Goal: Task Accomplishment & Management: Manage account settings

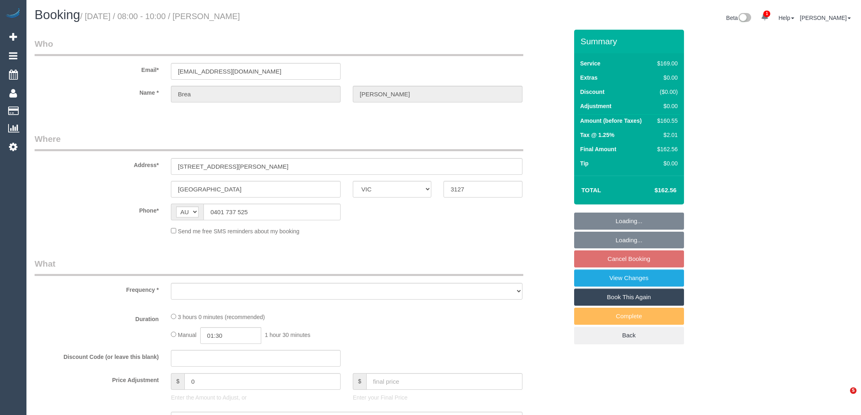
select select "VIC"
select select "object:538"
select select "string:stripe-pm_1O6QKD2GScqysDRVGd2r9RGe"
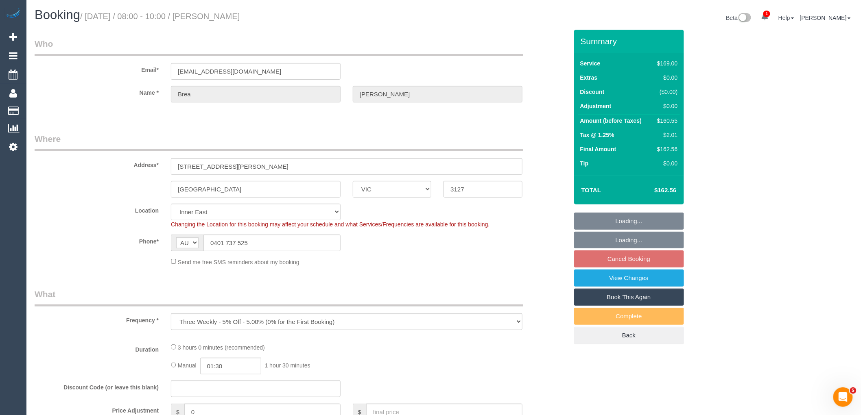
select select "object:650"
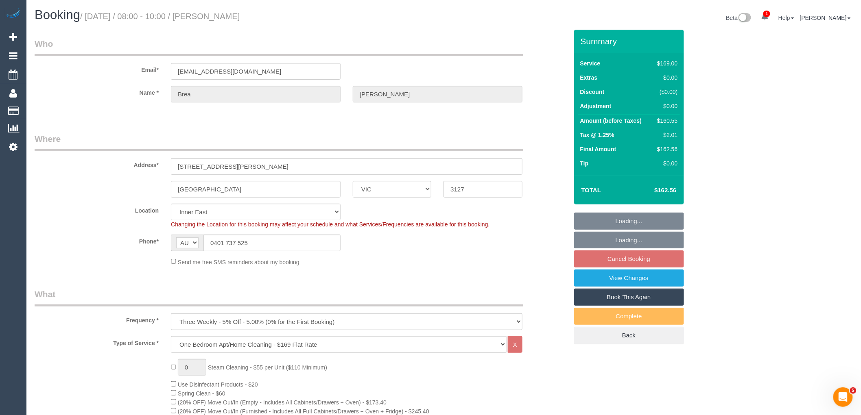
select select "number:28"
select select "number:14"
select select "number:18"
select select "number:24"
select select "number:33"
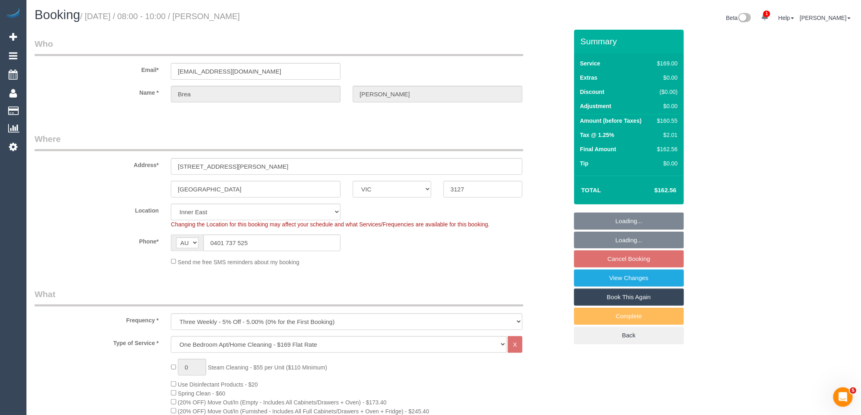
select select "number:11"
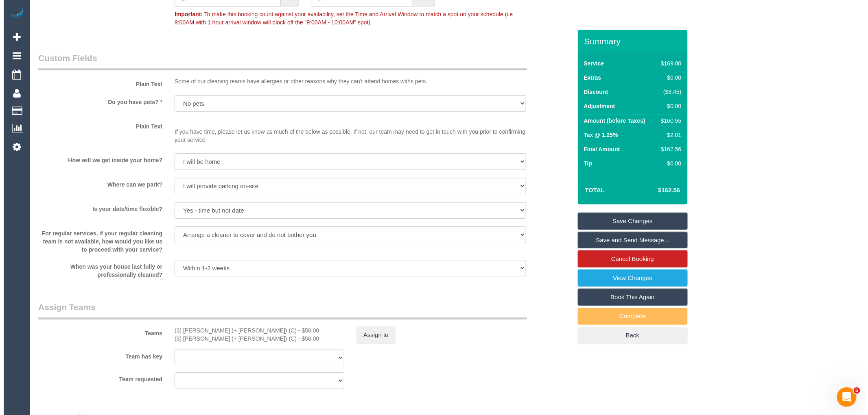
scroll to position [995, 0]
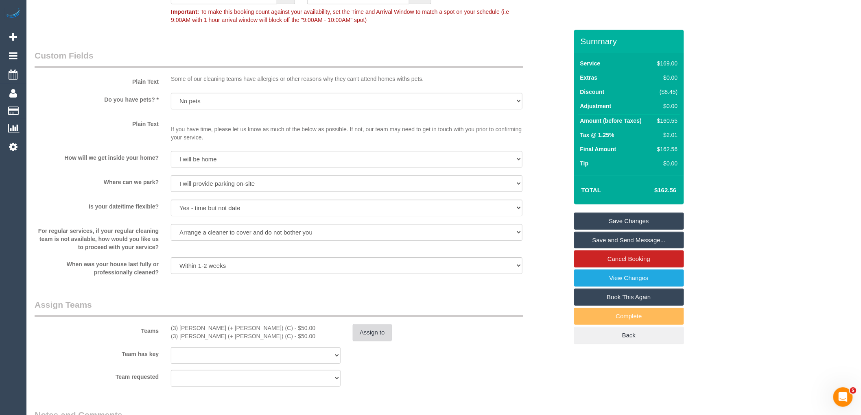
click at [372, 340] on button "Assign to" at bounding box center [372, 332] width 39 height 17
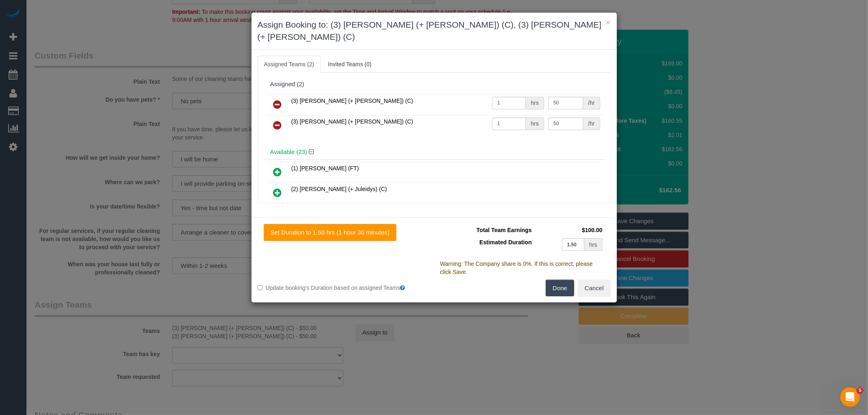
click at [278, 100] on icon at bounding box center [277, 105] width 9 height 10
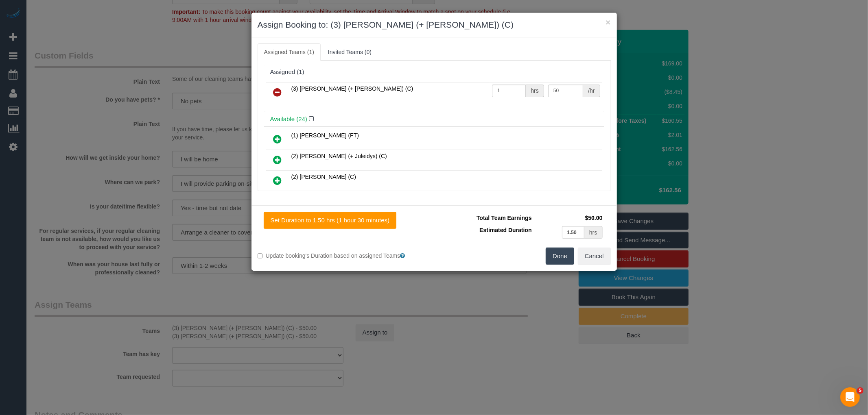
click at [279, 90] on icon at bounding box center [277, 92] width 9 height 10
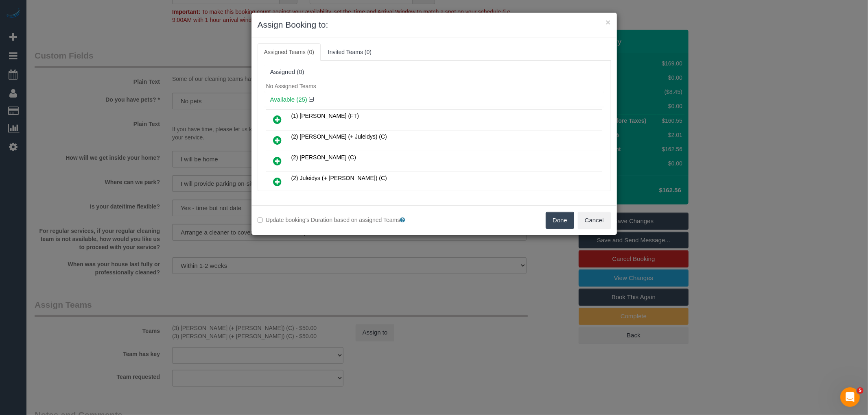
scroll to position [235, 0]
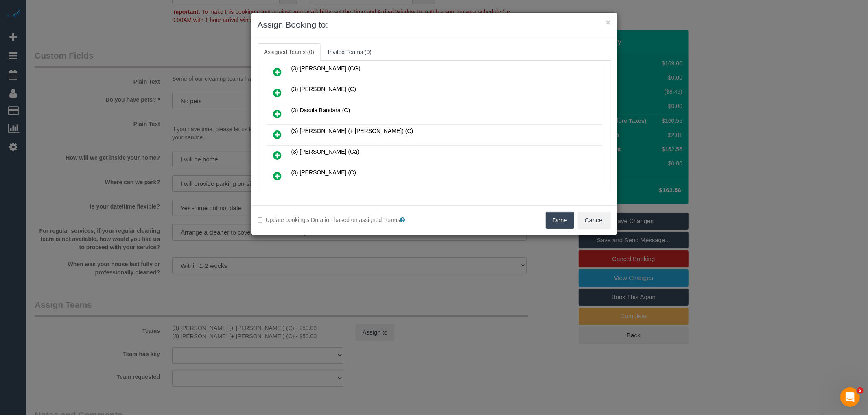
click at [281, 130] on icon at bounding box center [277, 135] width 9 height 10
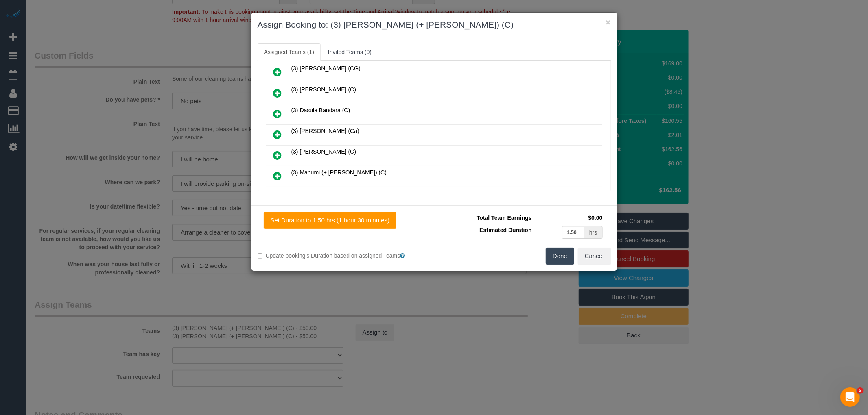
scroll to position [377, 0]
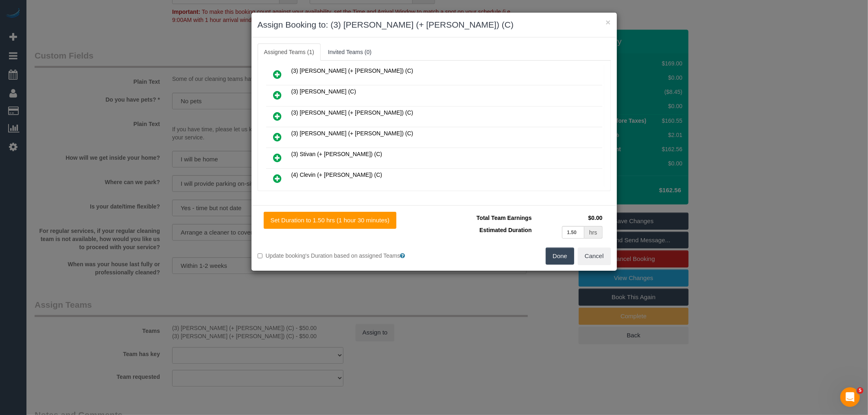
click at [275, 132] on icon at bounding box center [277, 137] width 9 height 10
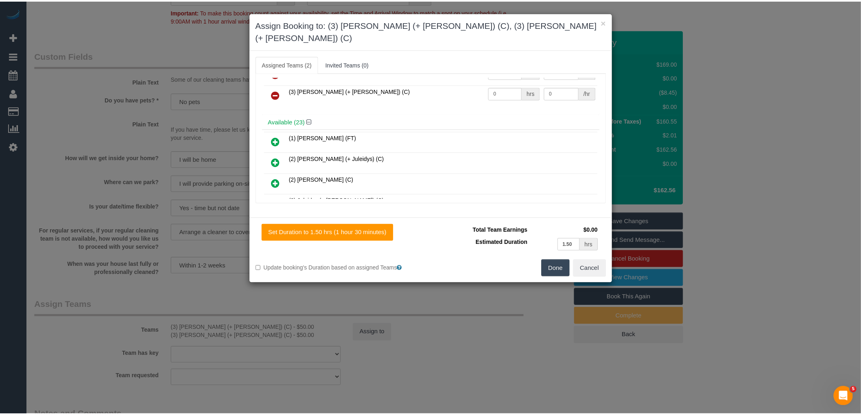
scroll to position [0, 0]
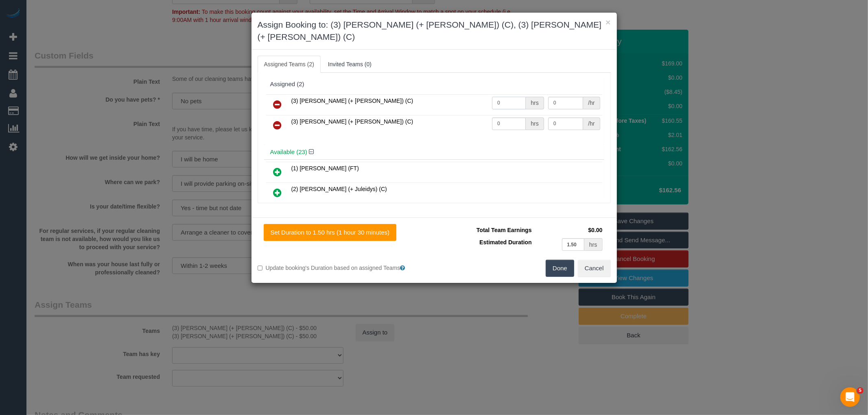
click at [503, 97] on input "0" at bounding box center [509, 103] width 34 height 13
type input "1"
type input "50"
click at [501, 118] on input "0" at bounding box center [509, 124] width 34 height 13
type input "1"
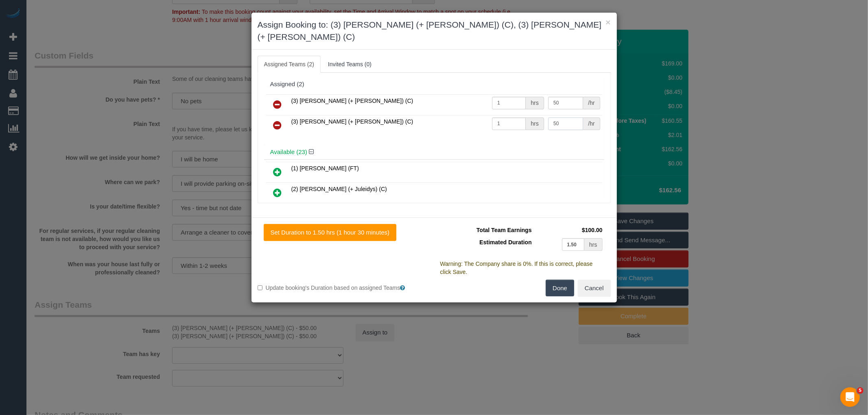
type input "50"
click at [559, 280] on button "Done" at bounding box center [560, 288] width 28 height 17
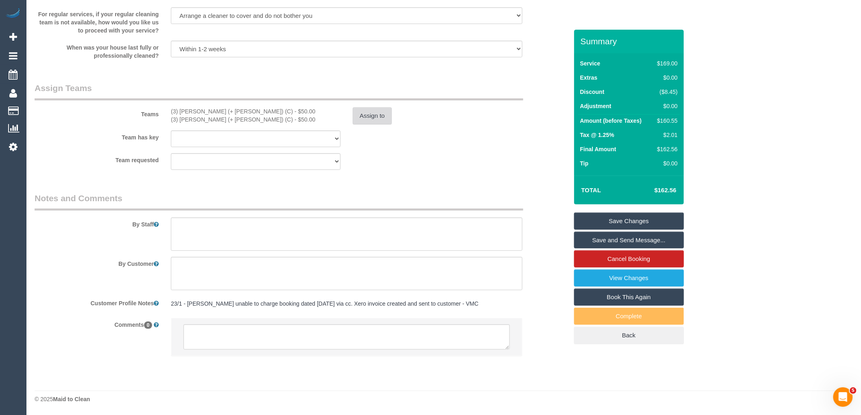
scroll to position [1222, 0]
click at [341, 332] on textarea at bounding box center [347, 337] width 326 height 25
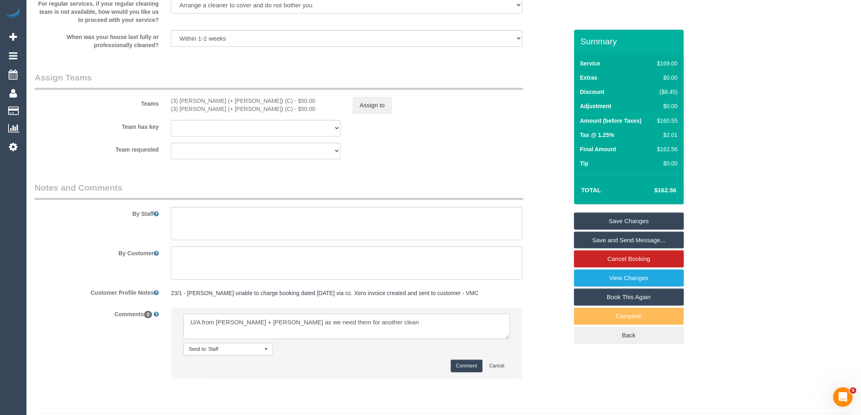
type textarea "U/A from [PERSON_NAME] + [PERSON_NAME] as we need them for another clean"
click at [457, 373] on button "Comment" at bounding box center [467, 366] width 32 height 13
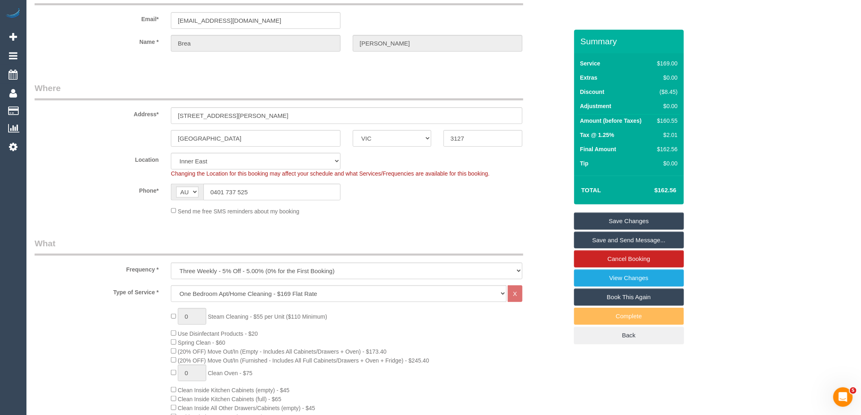
scroll to position [1, 0]
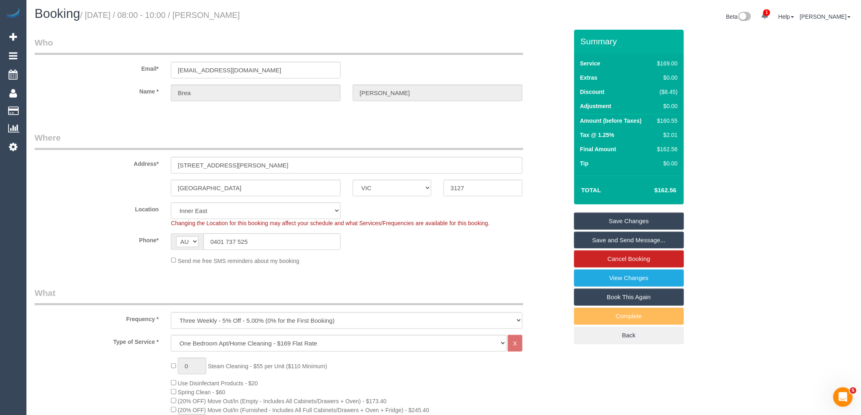
click at [621, 218] on link "Save Changes" at bounding box center [629, 221] width 110 height 17
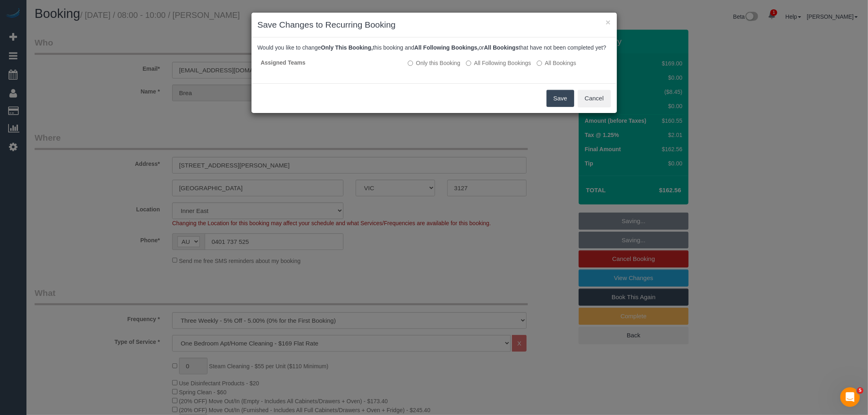
click at [560, 104] on button "Save" at bounding box center [561, 98] width 28 height 17
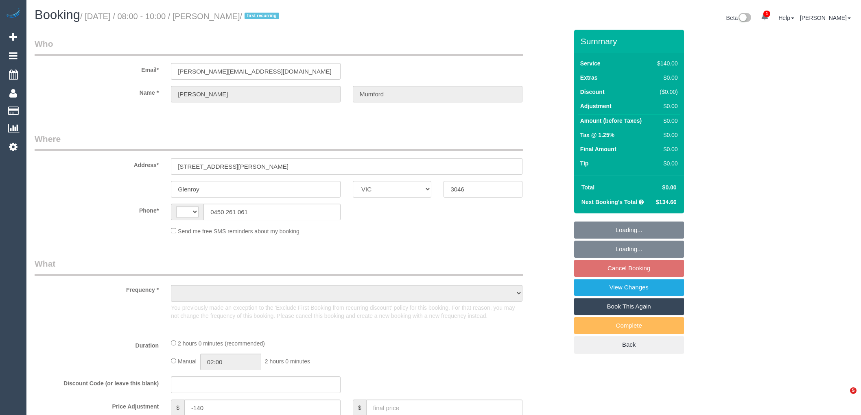
select select "VIC"
select select "string:AU"
select select "string:stripe-pm_1SDb5i2GScqysDRV5zt3K2rc"
select select "number:27"
select select "number:14"
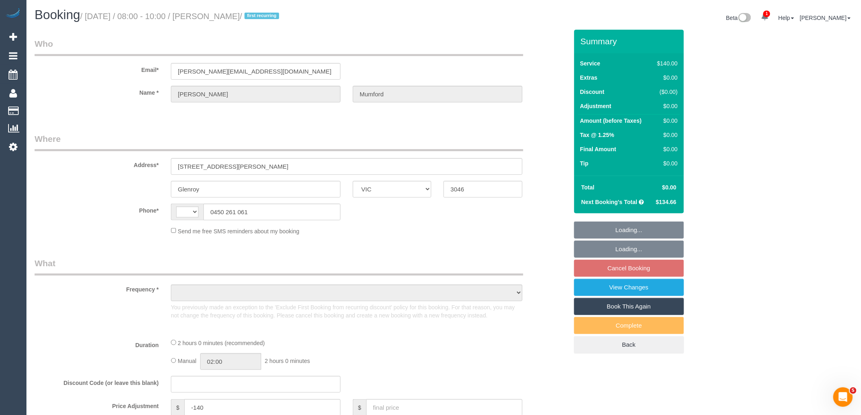
select select "number:19"
select select "number:24"
select select "number:35"
select select "number:13"
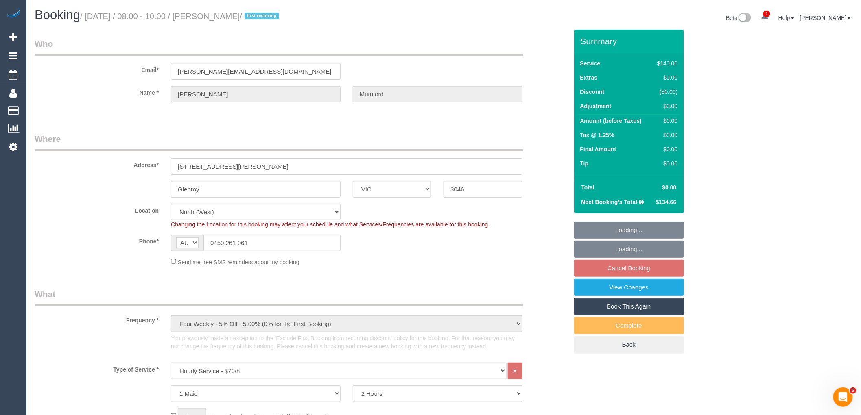
select select "object:1589"
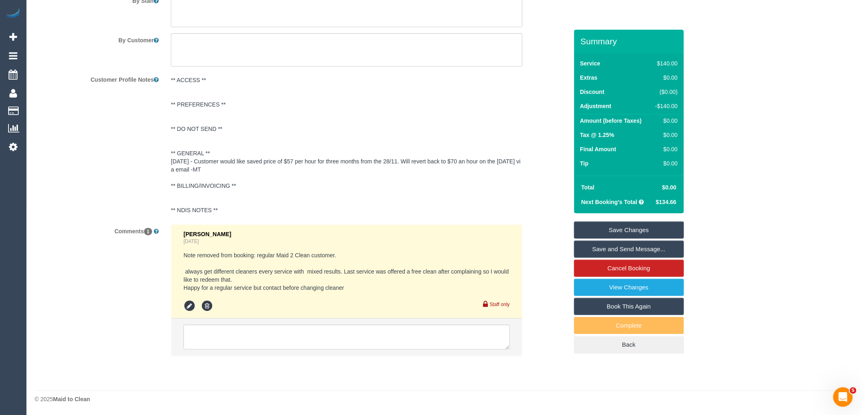
scroll to position [1466, 0]
click at [314, 335] on textarea at bounding box center [347, 337] width 326 height 25
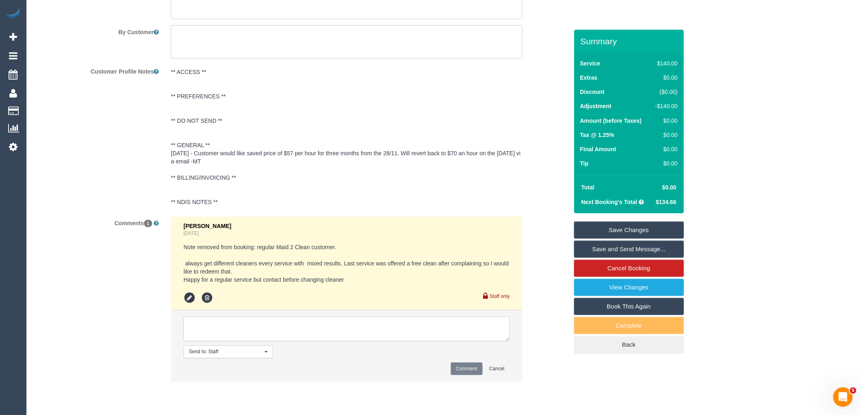
click at [298, 340] on textarea at bounding box center [347, 329] width 326 height 25
paste textarea "u/a Daryl's booking from Uzair and move his booking to Ashik."
drag, startPoint x: 188, startPoint y: 328, endPoint x: 187, endPoint y: 300, distance: 28.9
click at [189, 327] on textarea at bounding box center [347, 329] width 326 height 25
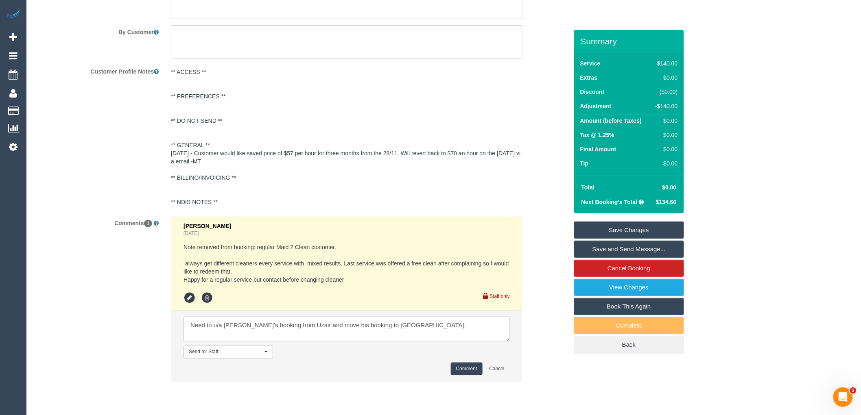
click at [395, 330] on textarea at bounding box center [347, 329] width 326 height 25
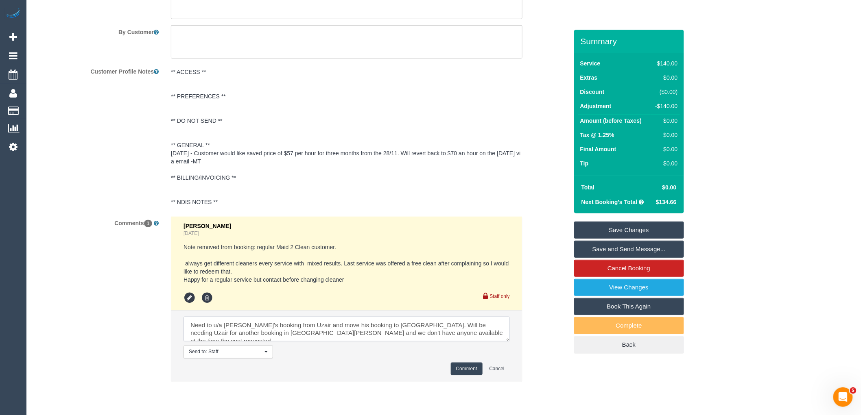
type textarea "Need to u/a Daryl's booking from Uzair and move his booking to Ashik. Will be n…"
click at [470, 376] on button "Comment" at bounding box center [467, 369] width 32 height 13
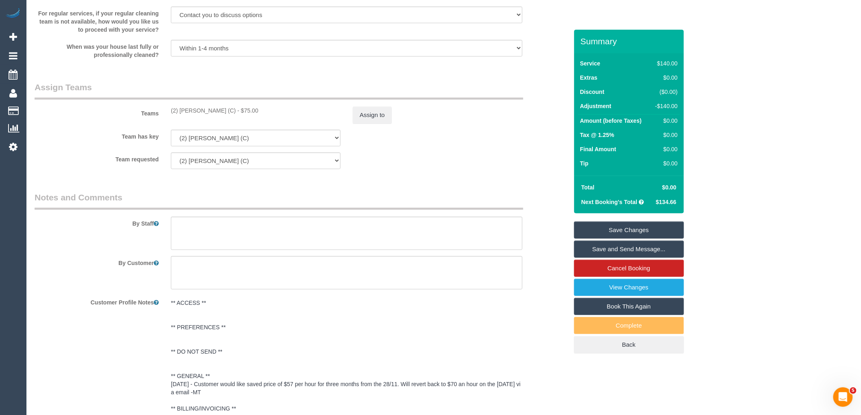
scroll to position [1194, 0]
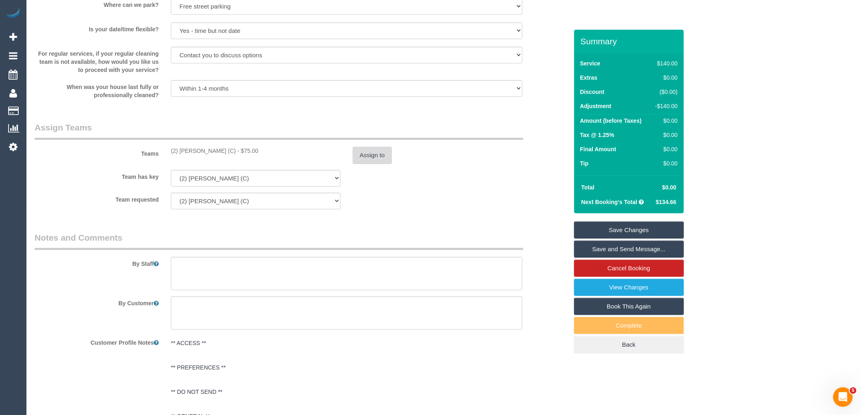
click at [363, 162] on button "Assign to" at bounding box center [372, 155] width 39 height 17
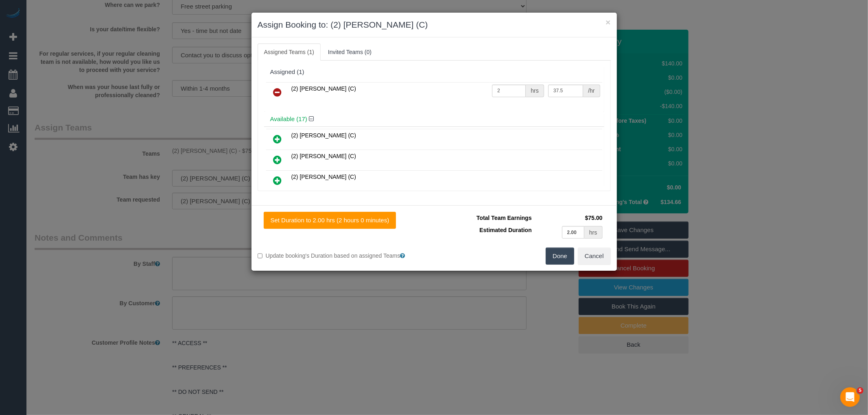
click at [279, 91] on icon at bounding box center [277, 92] width 9 height 10
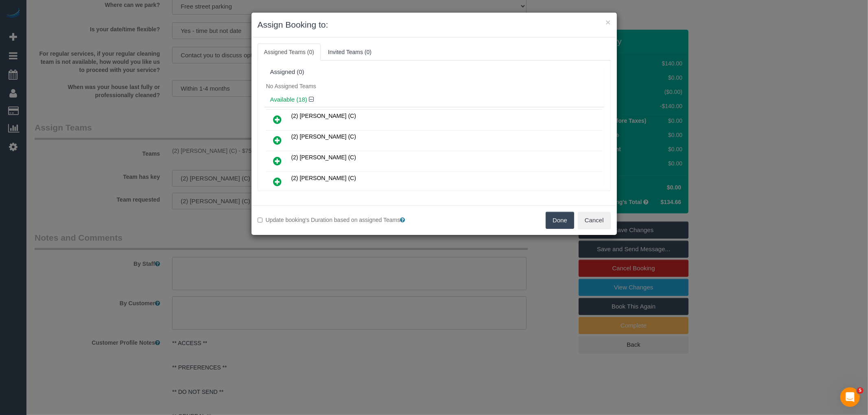
click at [278, 117] on icon at bounding box center [277, 120] width 9 height 10
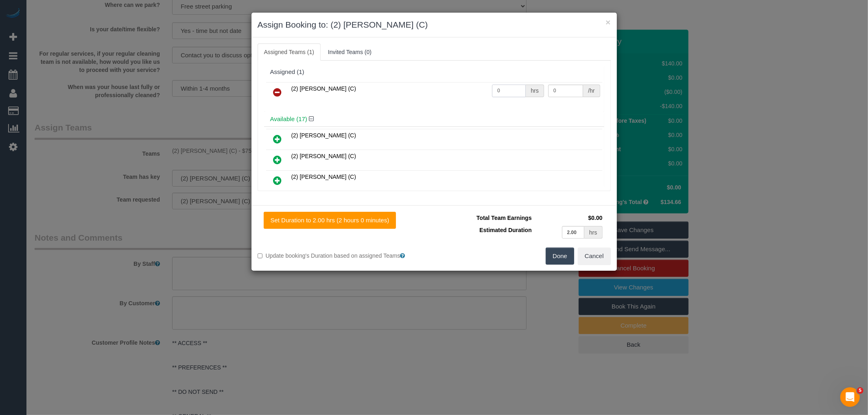
click at [502, 87] on input "0" at bounding box center [509, 91] width 34 height 13
type input "2"
type input "37.5"
click at [562, 251] on button "Done" at bounding box center [560, 256] width 28 height 17
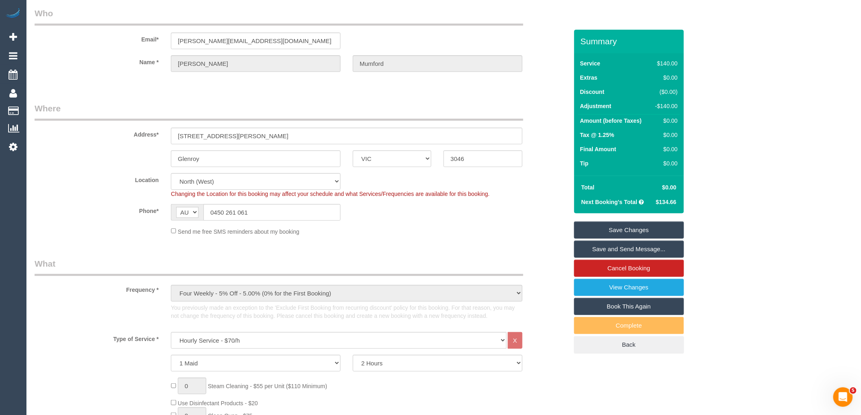
scroll to position [0, 0]
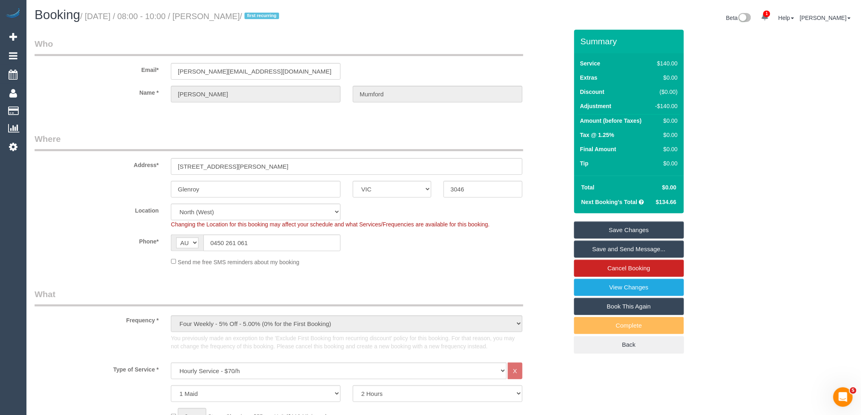
drag, startPoint x: 212, startPoint y: 14, endPoint x: 269, endPoint y: 9, distance: 56.8
click at [269, 9] on h1 "Booking / October 10, 2025 / 08:00 - 10:00 / Daryl Mumford / first recurring" at bounding box center [236, 15] width 403 height 14
copy small "Daryl Mumford"
click at [616, 227] on link "Save Changes" at bounding box center [629, 230] width 110 height 17
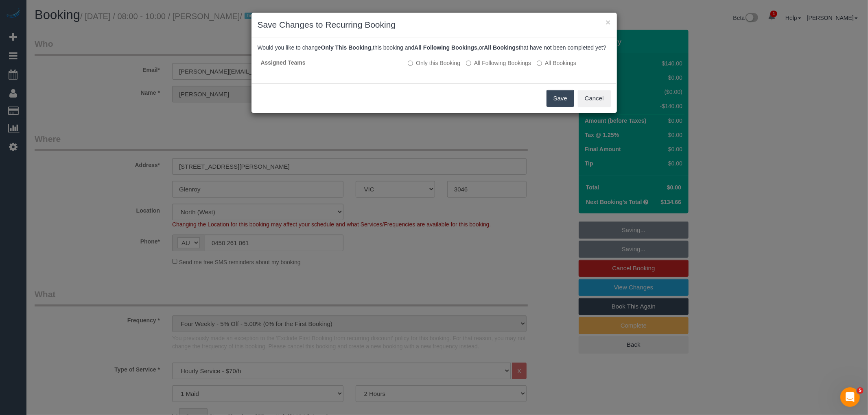
click at [553, 107] on button "Save" at bounding box center [561, 98] width 28 height 17
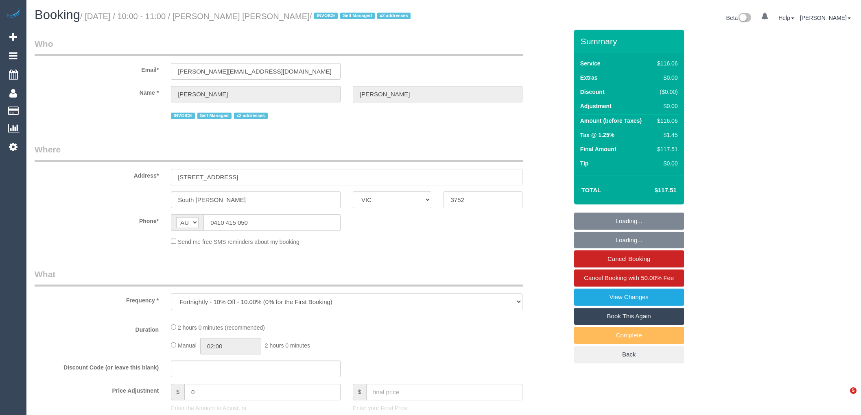
select select "VIC"
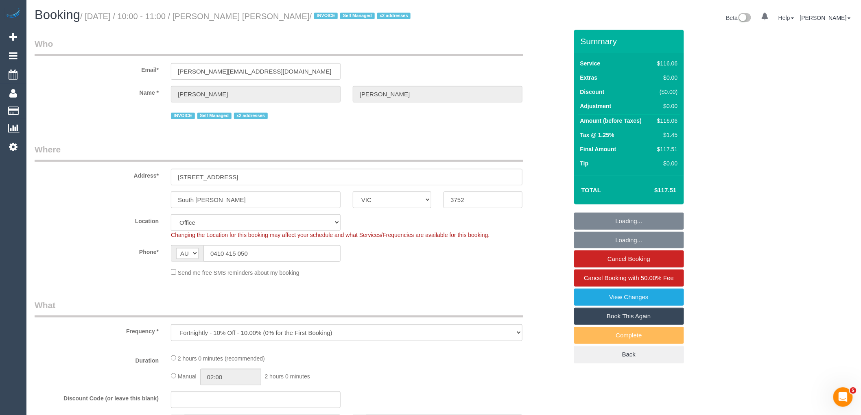
select select "object:587"
select select "number:28"
select select "number:14"
select select "number:19"
select select "number:36"
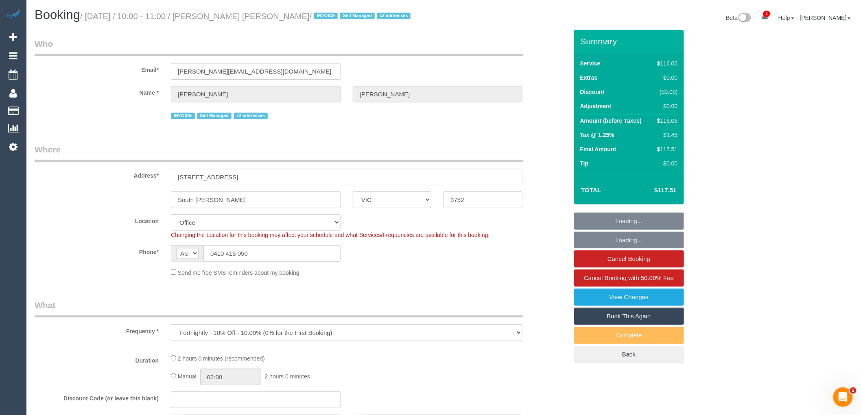
select select "number:35"
select select "number:11"
select select "34298"
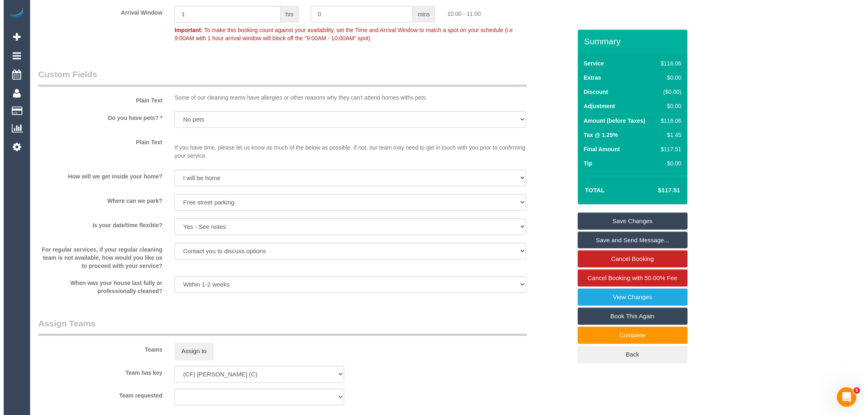
scroll to position [723, 0]
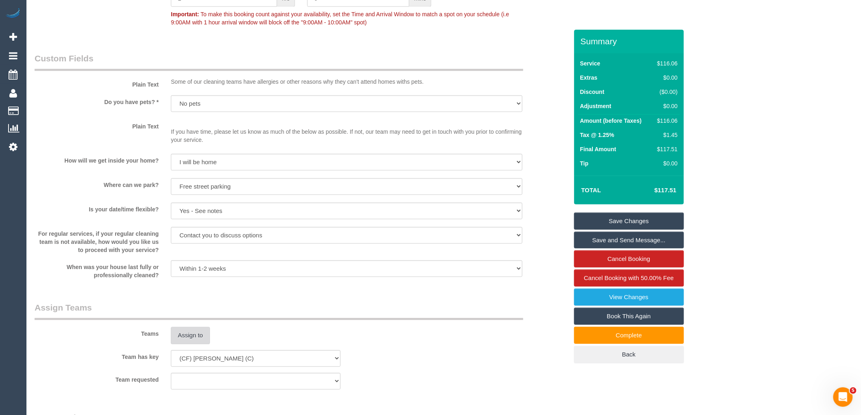
click at [192, 338] on button "Assign to" at bounding box center [190, 335] width 39 height 17
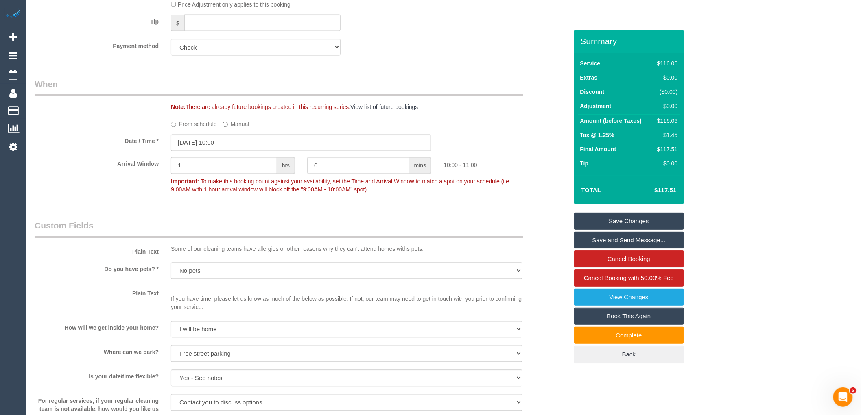
scroll to position [542, 0]
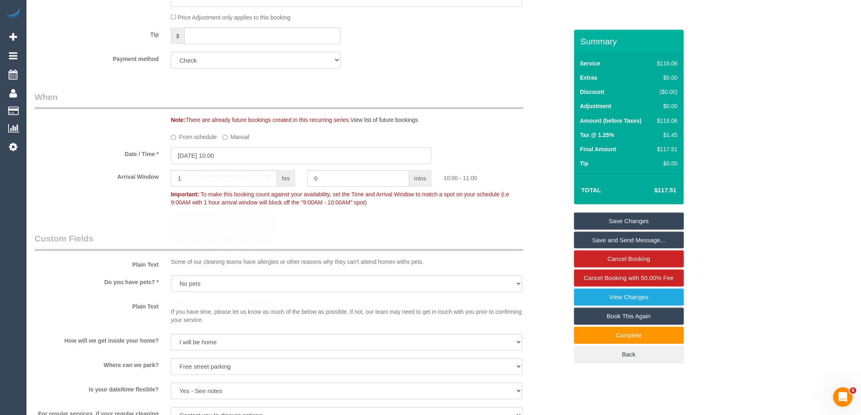
click at [208, 157] on input "09/10/2025 10:00" at bounding box center [301, 156] width 260 height 17
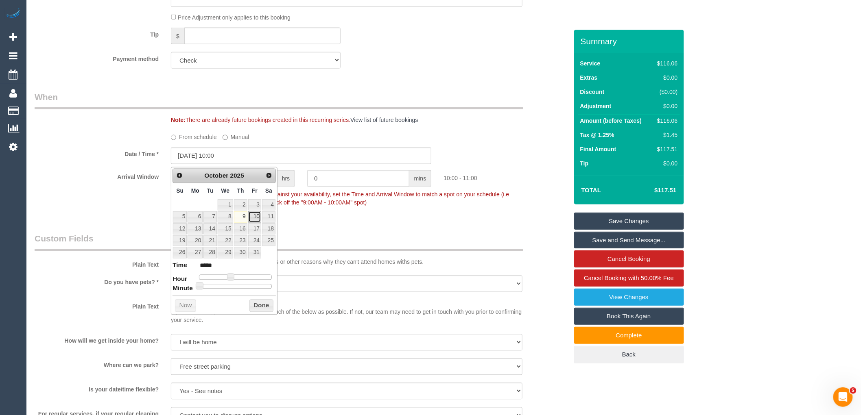
click at [259, 218] on link "10" at bounding box center [254, 217] width 13 height 11
type input "10/10/2025 10:00"
click at [254, 304] on button "Done" at bounding box center [261, 306] width 24 height 13
click at [257, 308] on button "Done" at bounding box center [261, 306] width 24 height 13
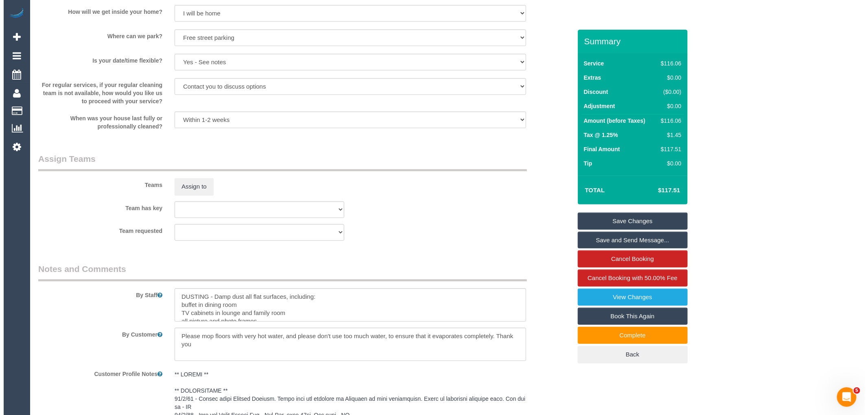
scroll to position [904, 0]
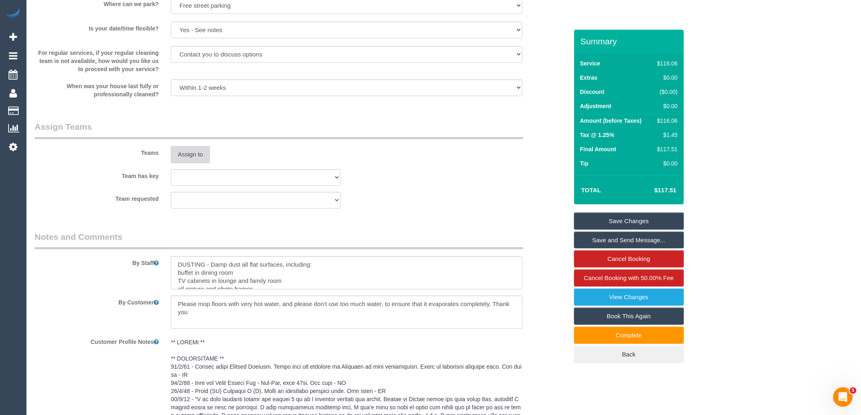
click at [182, 155] on button "Assign to" at bounding box center [190, 154] width 39 height 17
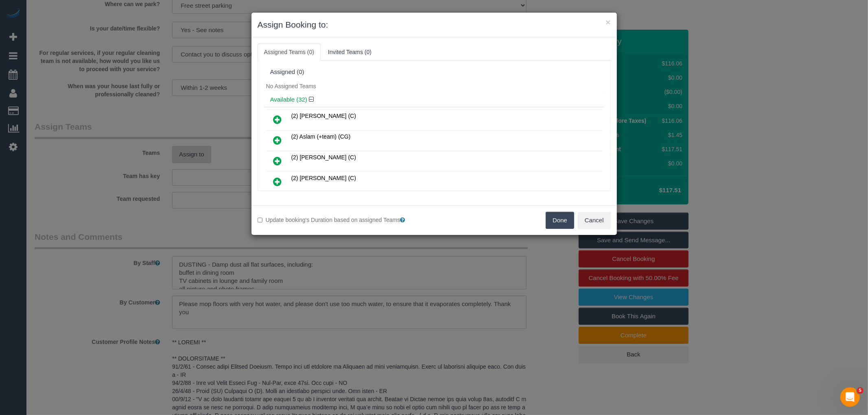
scroll to position [133, 0]
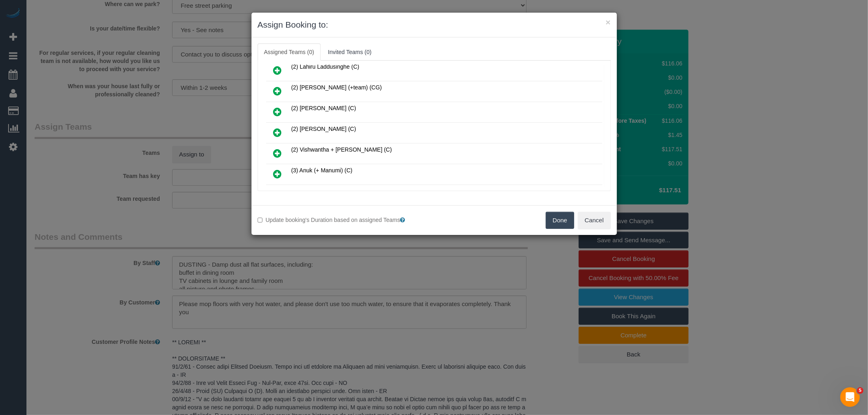
click at [275, 129] on icon at bounding box center [277, 133] width 9 height 10
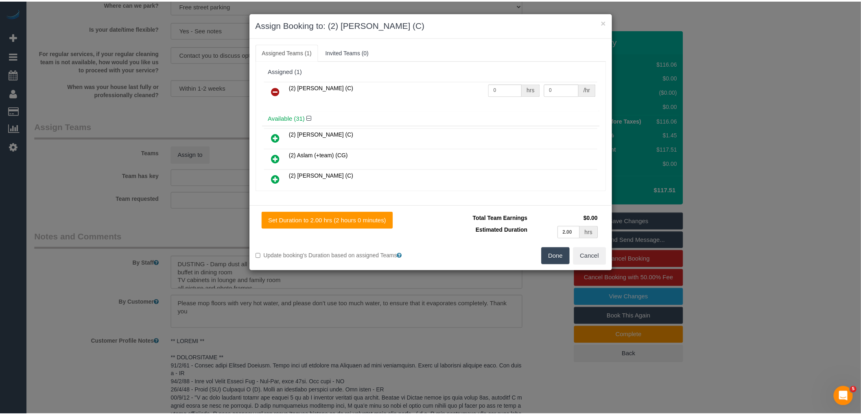
scroll to position [0, 0]
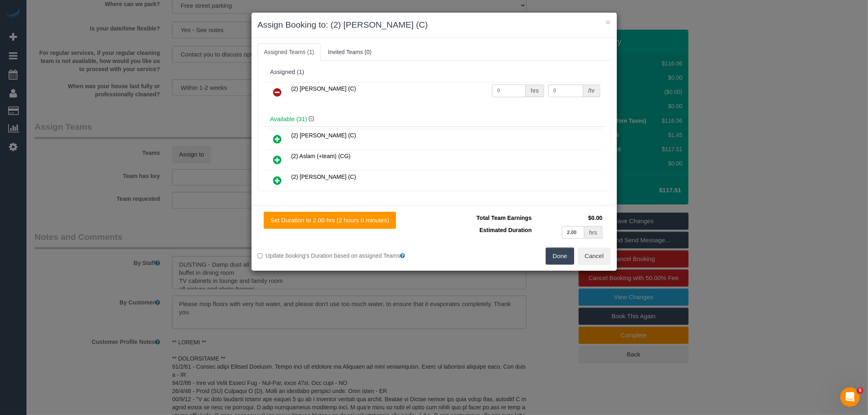
click at [505, 91] on input "0" at bounding box center [509, 91] width 34 height 13
type input "2"
type input "37.5"
click at [551, 253] on button "Done" at bounding box center [560, 256] width 28 height 17
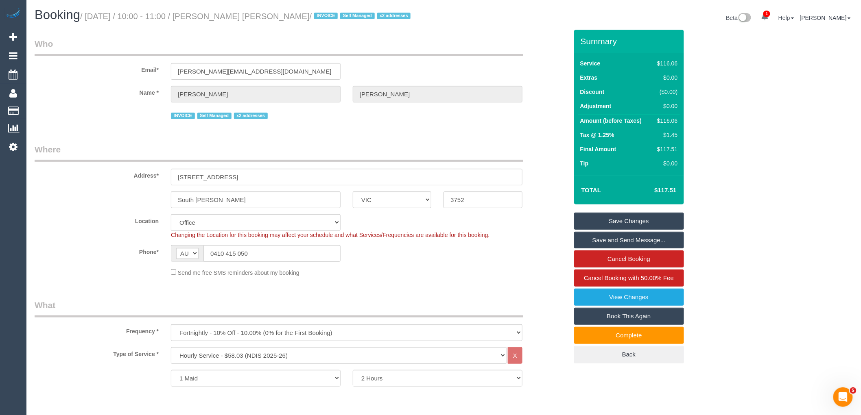
drag, startPoint x: 213, startPoint y: 16, endPoint x: 296, endPoint y: 13, distance: 83.5
click at [296, 13] on small "/ October 09, 2025 / 10:00 - 11:00 / Deborah Jan Harrison / INVOICE Self Manage…" at bounding box center [246, 16] width 333 height 9
copy small "Deborah Jan Harrison /"
copy small "Deborah Jan Harrison"
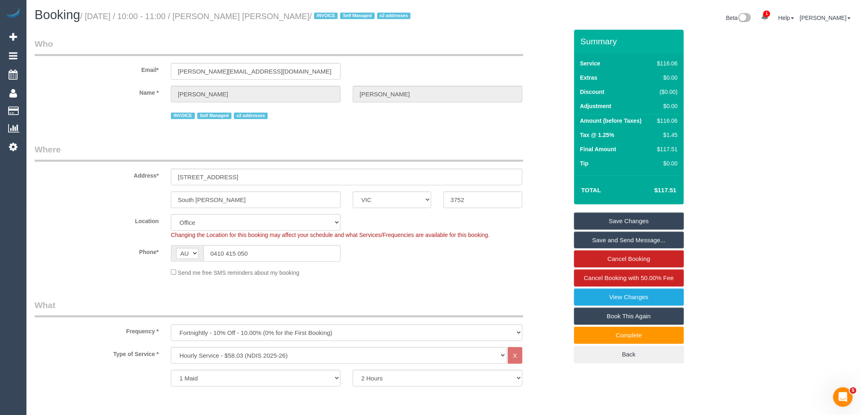
click at [621, 236] on link "Save and Send Message..." at bounding box center [629, 240] width 110 height 17
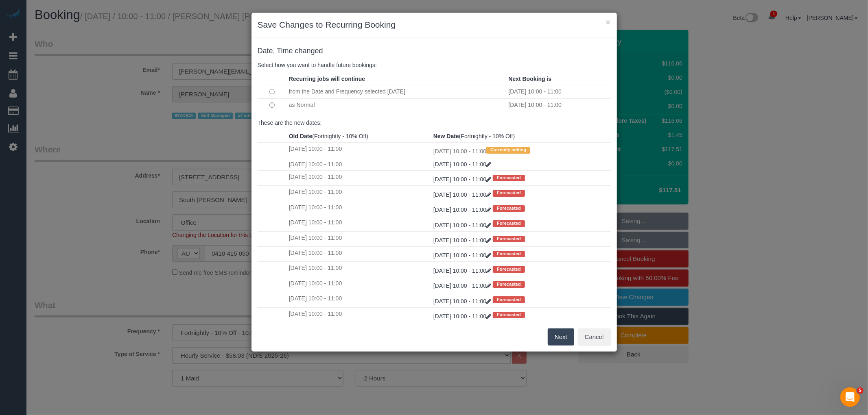
click at [560, 339] on button "Next" at bounding box center [561, 337] width 26 height 17
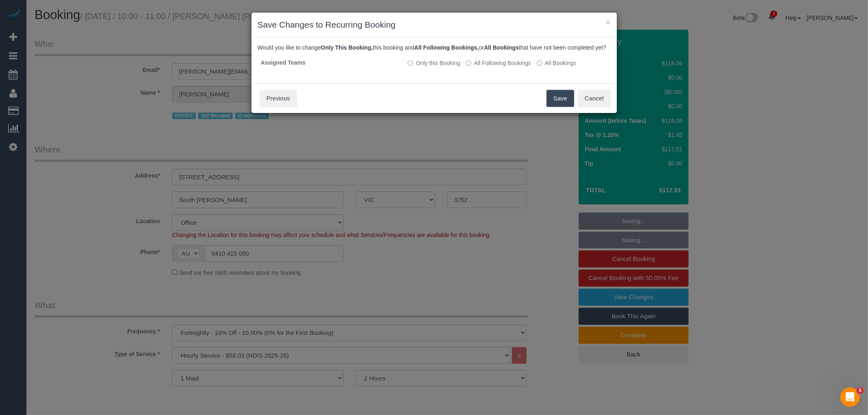
click at [554, 105] on button "Save" at bounding box center [561, 98] width 28 height 17
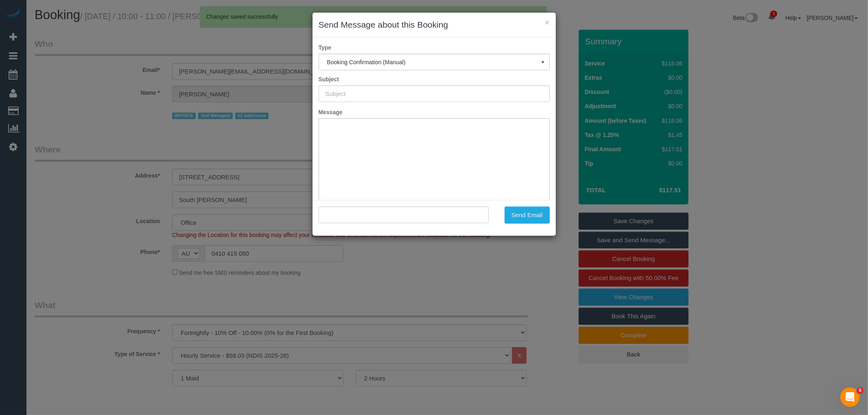
type input "Booking Confirmed"
type input ""Deborah Jan Harrison" <dorrah@bigpond.com>"
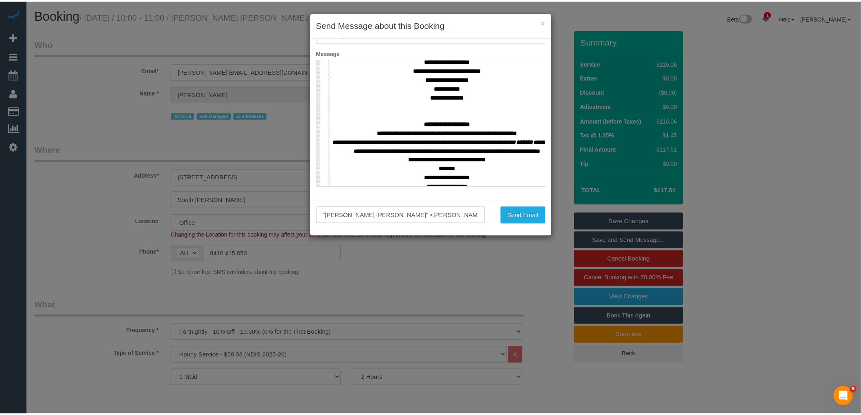
scroll to position [361, 0]
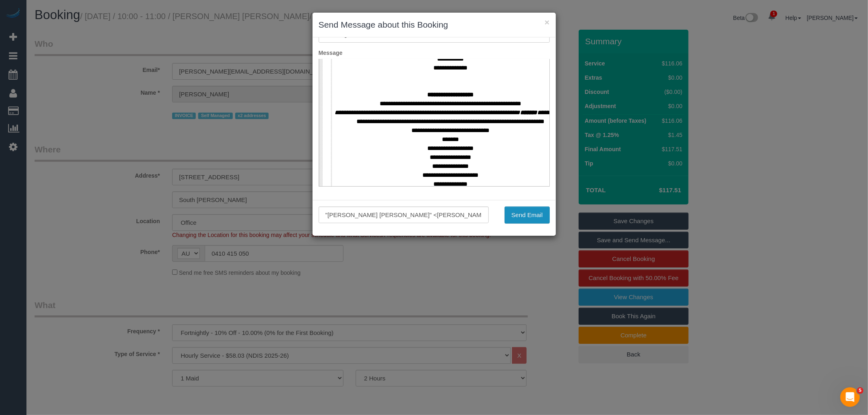
click at [514, 214] on button "Send Email" at bounding box center [527, 215] width 45 height 17
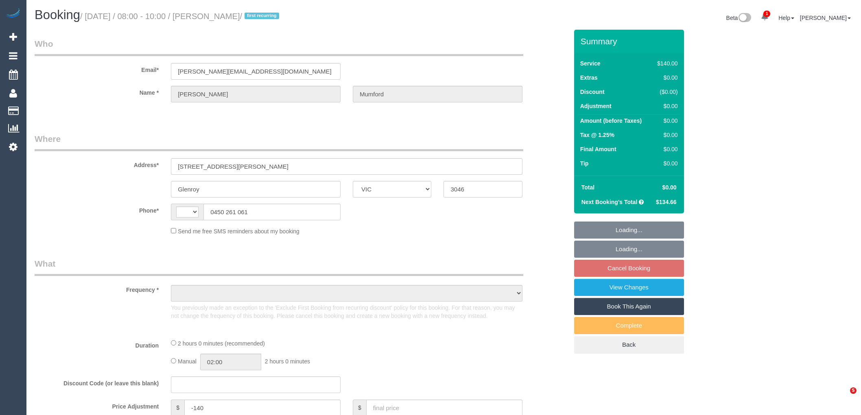
select select "VIC"
select select "object:341"
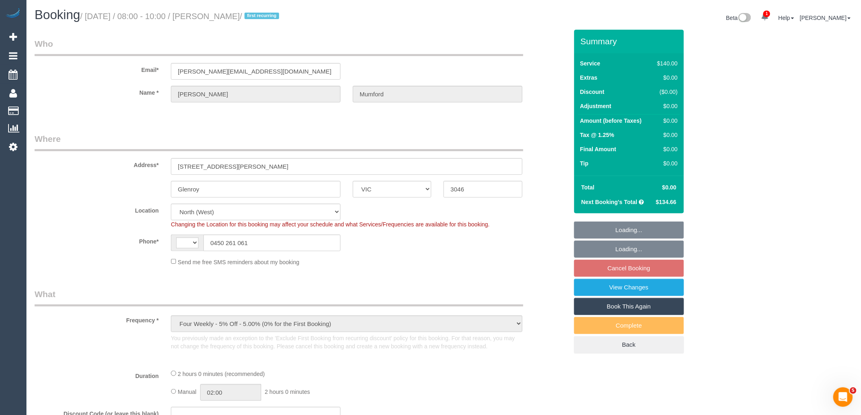
select select "string:AU"
select select "string:stripe-pm_1SDb5i2GScqysDRV5zt3K2rc"
select select "number:27"
select select "number:14"
select select "number:19"
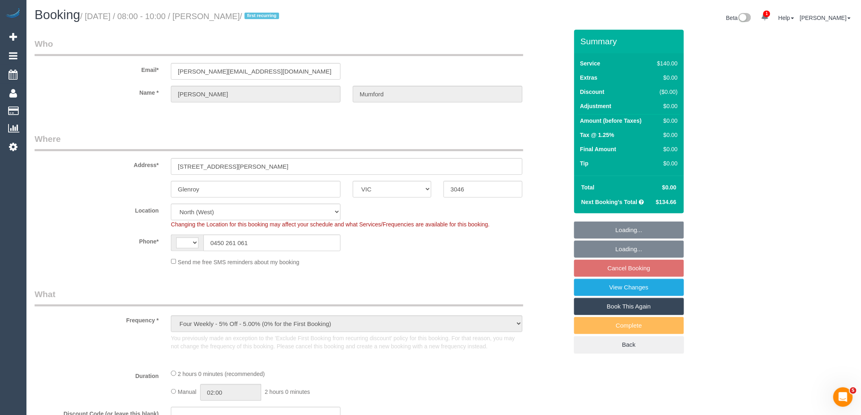
select select "number:24"
select select "number:35"
select select "number:13"
select select "object:741"
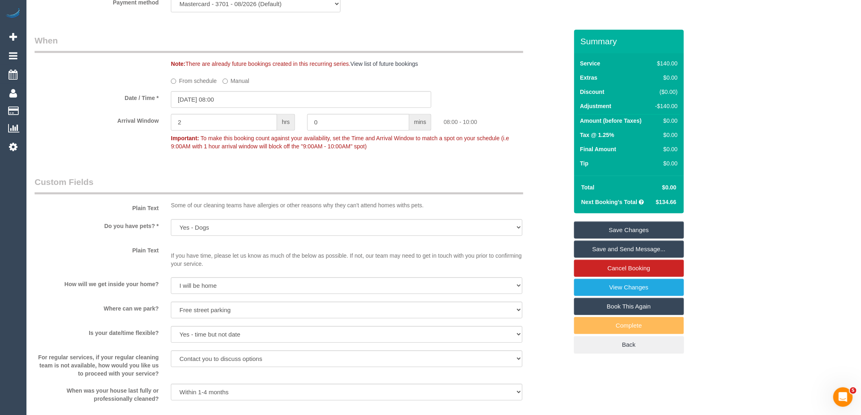
scroll to position [995, 0]
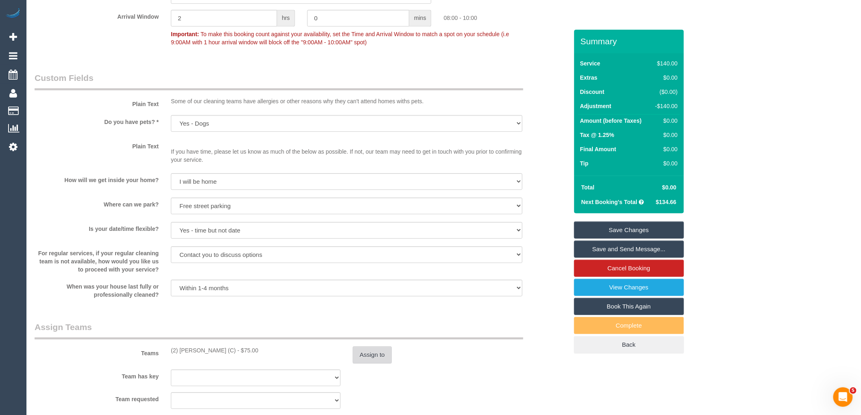
click at [379, 364] on button "Assign to" at bounding box center [372, 355] width 39 height 17
